Goal: Check status

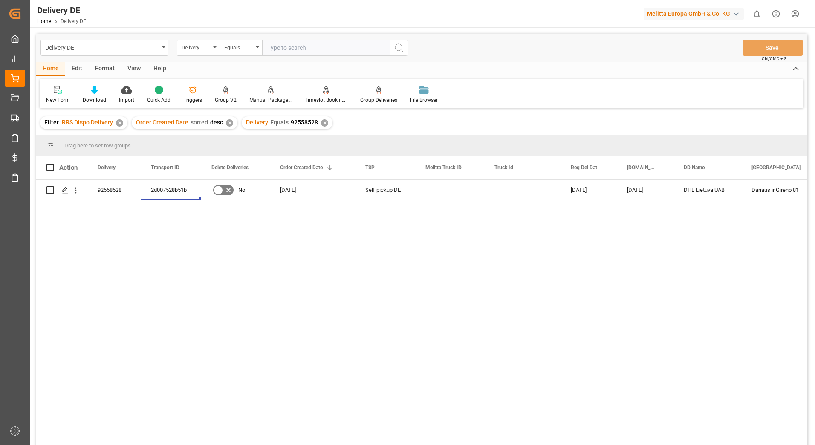
click at [323, 124] on div "✕" at bounding box center [324, 122] width 7 height 7
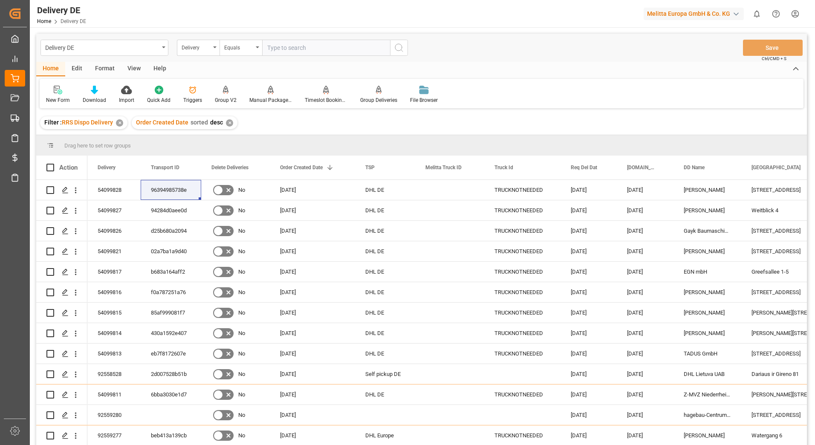
click at [796, 14] on html "Created by potrace 1.15, written by [PERSON_NAME] [DATE]-[DATE] Created by potr…" at bounding box center [407, 222] width 815 height 445
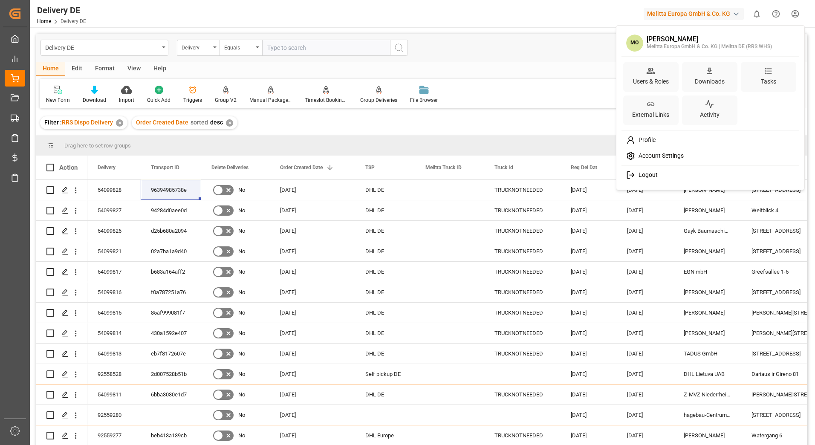
click at [644, 174] on span "Logout" at bounding box center [646, 175] width 23 height 8
